Goal: Task Accomplishment & Management: Manage account settings

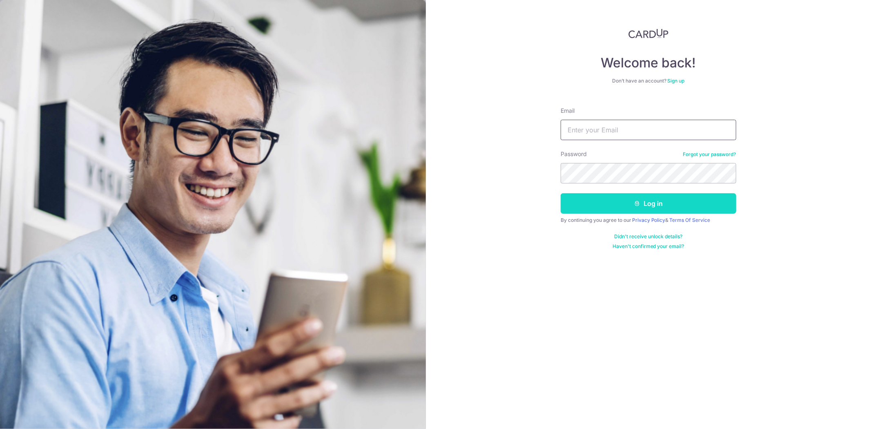
type input "[EMAIL_ADDRESS][DOMAIN_NAME]"
click at [691, 202] on button "Log in" at bounding box center [647, 203] width 175 height 20
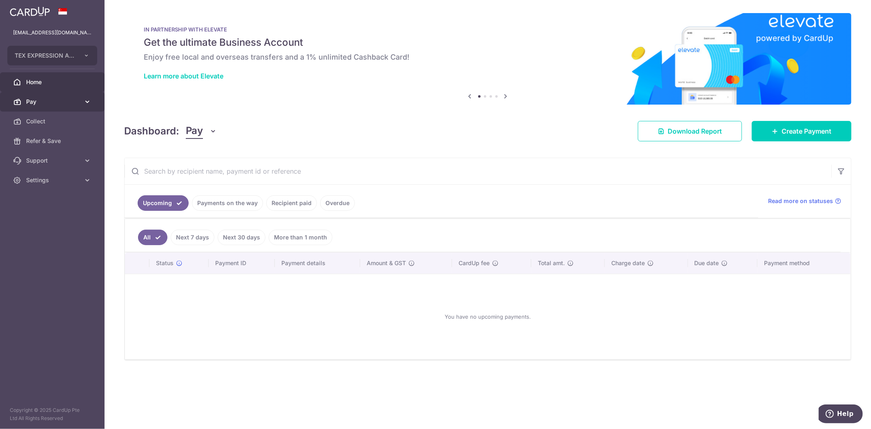
click at [36, 102] on span "Pay" at bounding box center [53, 102] width 54 height 8
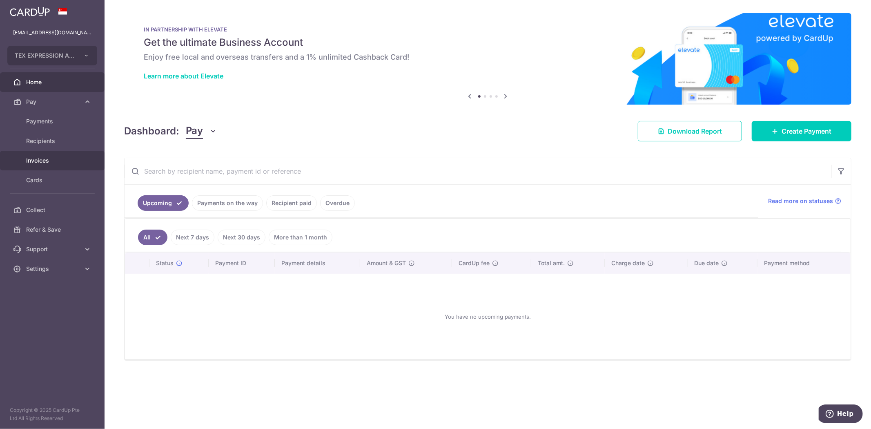
click at [43, 156] on span "Invoices" at bounding box center [53, 160] width 54 height 8
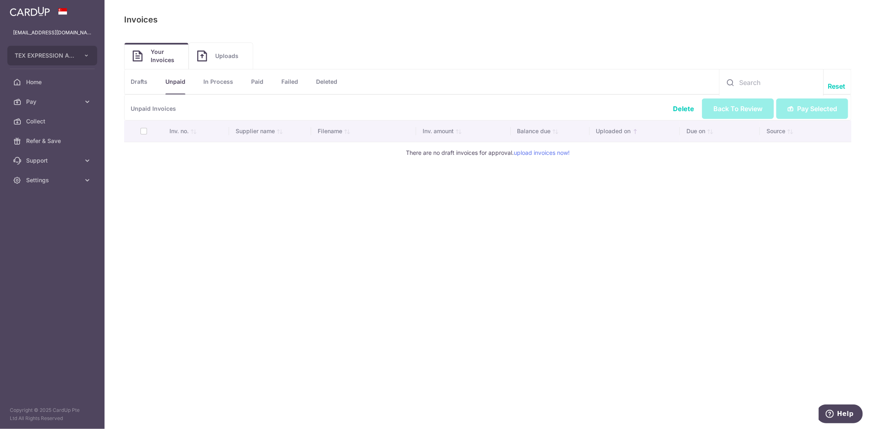
click at [138, 82] on link "Drafts" at bounding box center [139, 81] width 17 height 24
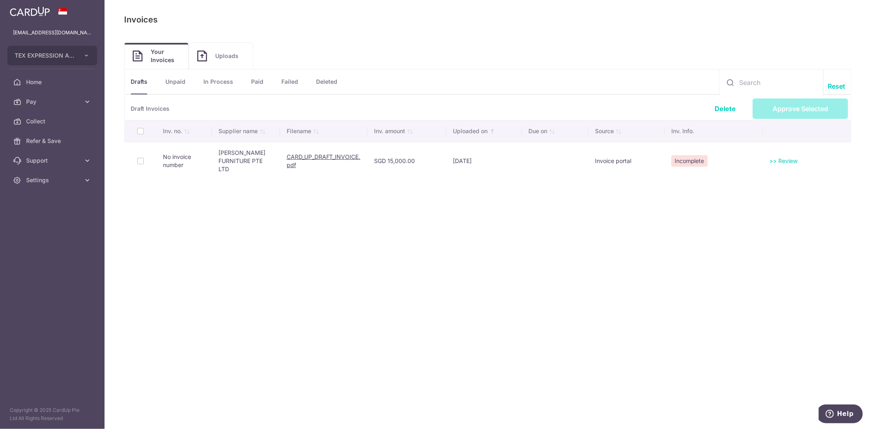
click at [786, 157] on link ">> Review" at bounding box center [783, 160] width 28 height 7
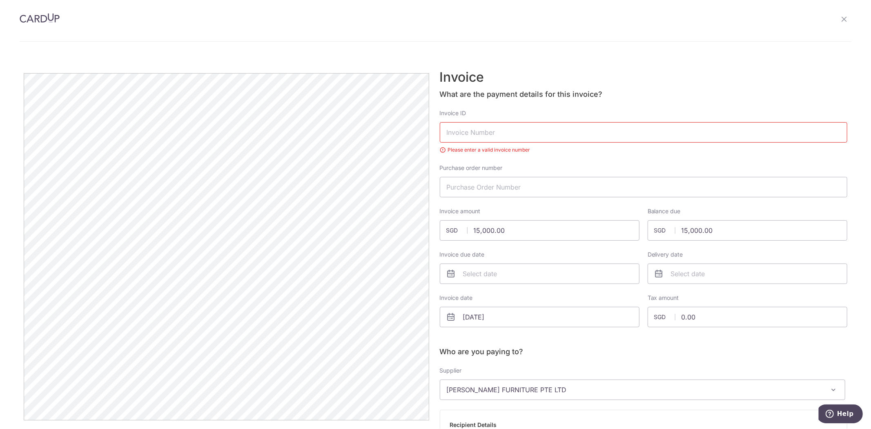
click at [840, 18] on icon at bounding box center [843, 19] width 7 height 7
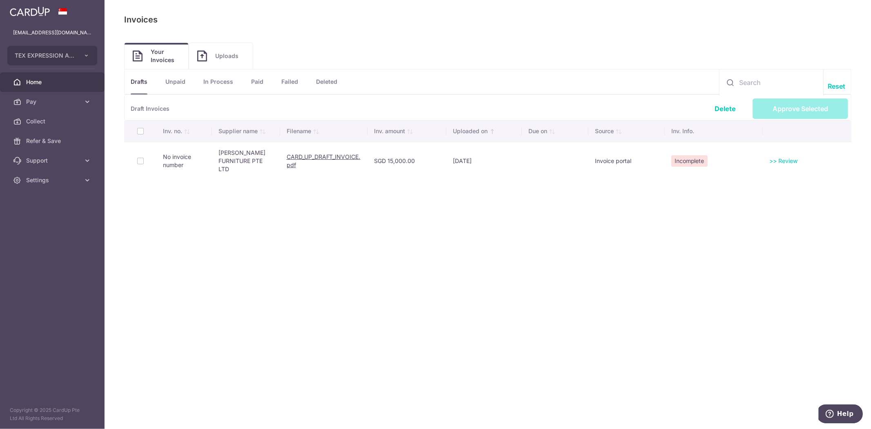
click at [41, 80] on span "Home" at bounding box center [53, 82] width 54 height 8
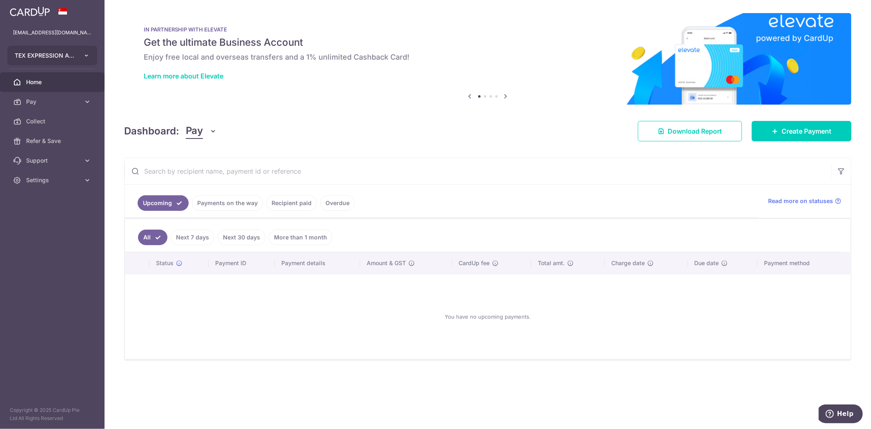
click at [88, 56] on icon "button" at bounding box center [86, 55] width 7 height 7
click at [202, 405] on div "× Pause Schedule Pause all future payments in this series Pause just this one p…" at bounding box center [487, 214] width 766 height 429
click at [86, 56] on icon "button" at bounding box center [86, 55] width 7 height 7
click at [87, 100] on link "TEX EXPRESSION ASSOCIATES" at bounding box center [54, 98] width 93 height 15
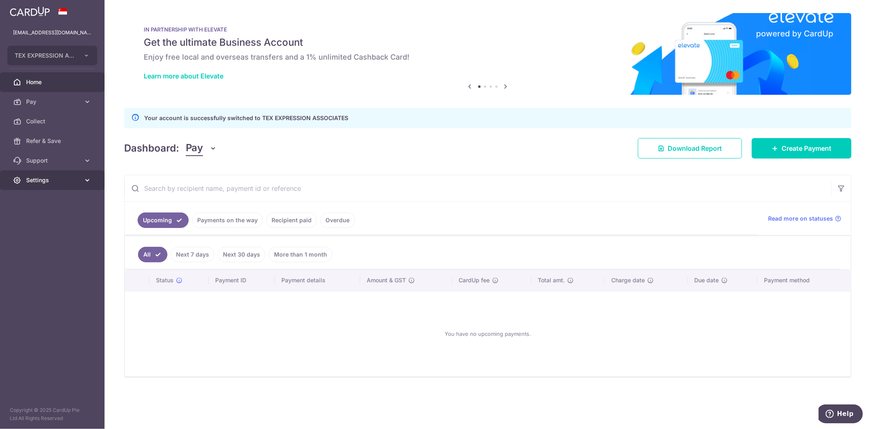
click at [88, 178] on icon at bounding box center [87, 180] width 8 height 8
click at [33, 218] on span "Logout" at bounding box center [53, 219] width 54 height 8
